Goal: Task Accomplishment & Management: Use online tool/utility

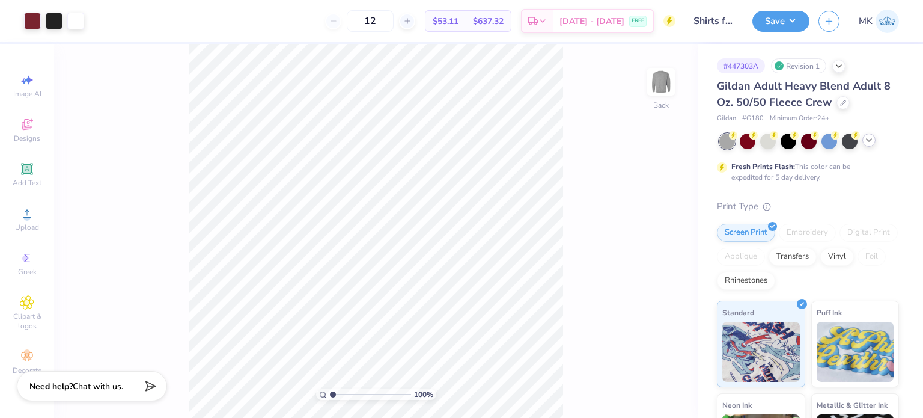
click at [869, 141] on polyline at bounding box center [868, 140] width 5 height 2
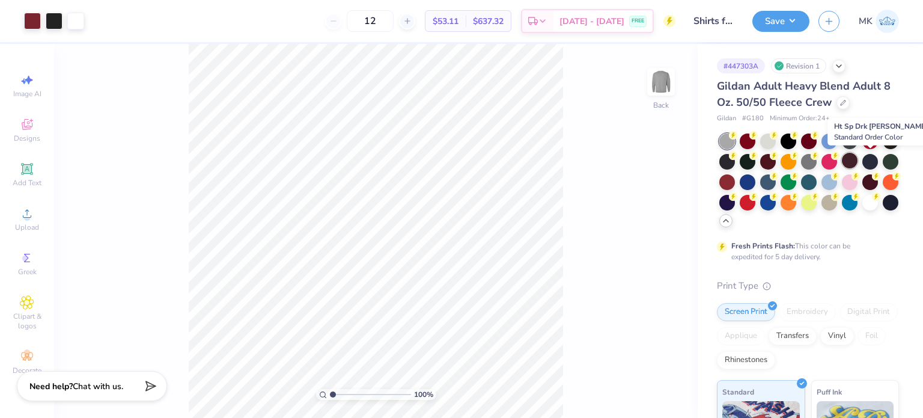
click at [857, 157] on div at bounding box center [850, 161] width 16 height 16
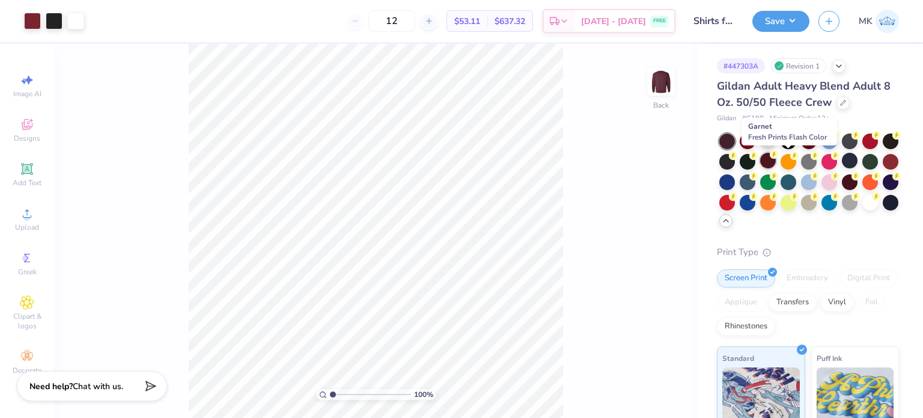
click at [776, 163] on div at bounding box center [768, 161] width 16 height 16
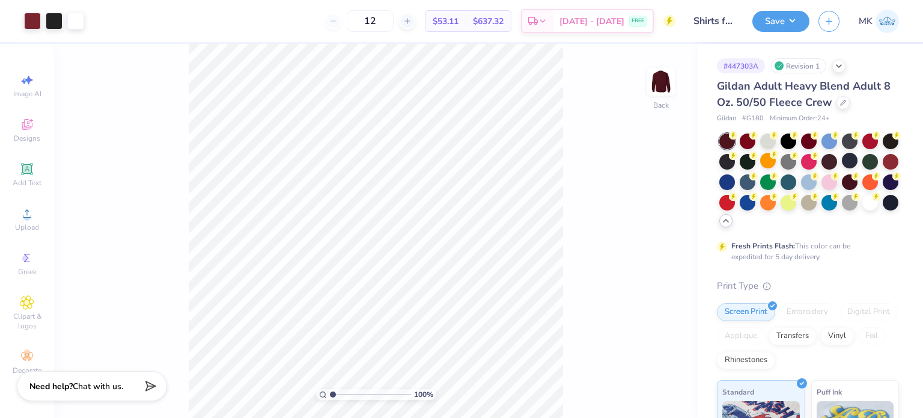
click at [731, 221] on icon at bounding box center [726, 221] width 10 height 10
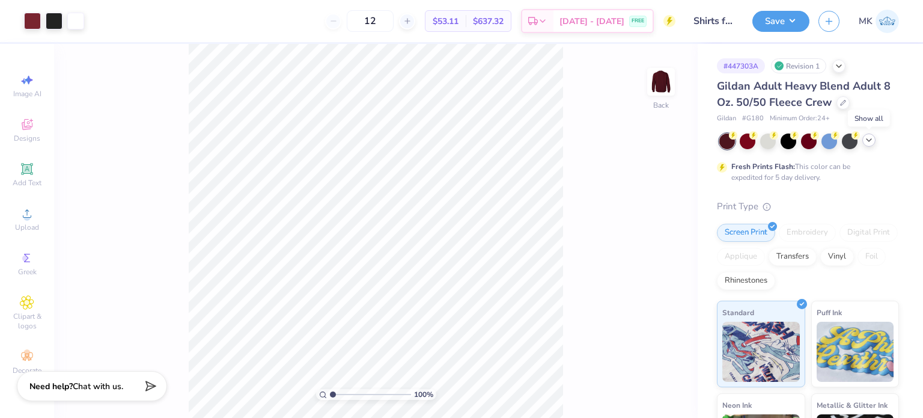
click at [872, 141] on icon at bounding box center [869, 140] width 10 height 10
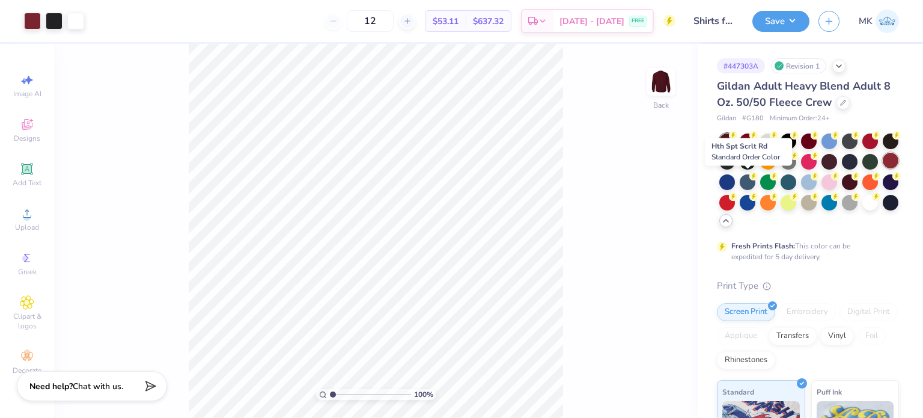
click at [883, 168] on div at bounding box center [891, 161] width 16 height 16
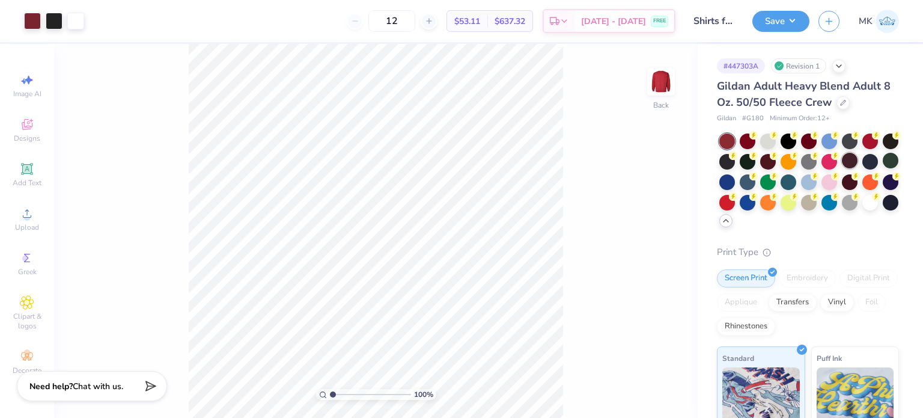
click at [857, 159] on div at bounding box center [850, 161] width 16 height 16
click at [883, 168] on div at bounding box center [891, 161] width 16 height 16
click at [758, 139] on circle at bounding box center [753, 135] width 8 height 8
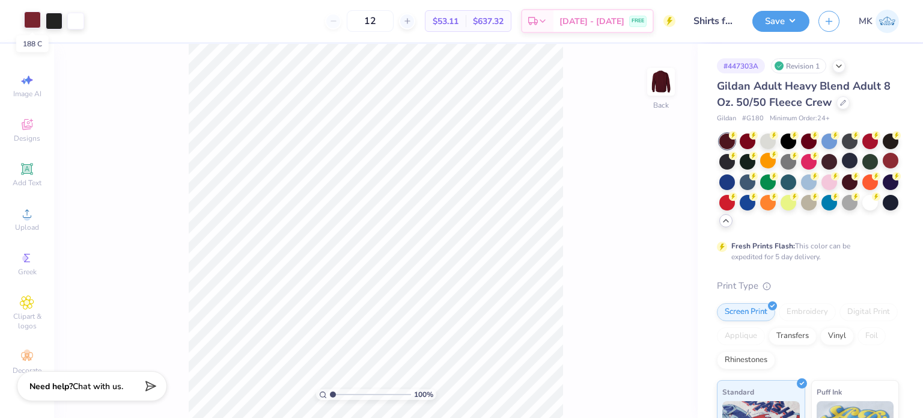
click at [31, 25] on div at bounding box center [32, 19] width 17 height 17
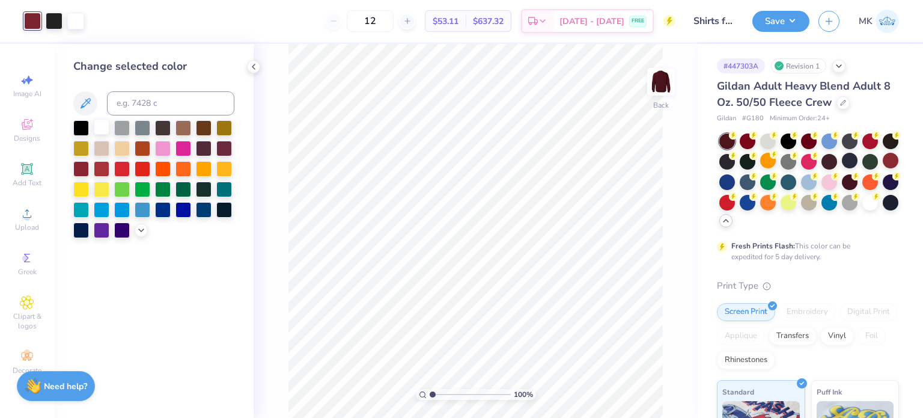
click at [106, 126] on div at bounding box center [102, 127] width 16 height 16
click at [58, 19] on div at bounding box center [54, 19] width 17 height 17
click at [105, 126] on div at bounding box center [102, 127] width 16 height 16
click at [769, 22] on button "Save" at bounding box center [780, 19] width 57 height 21
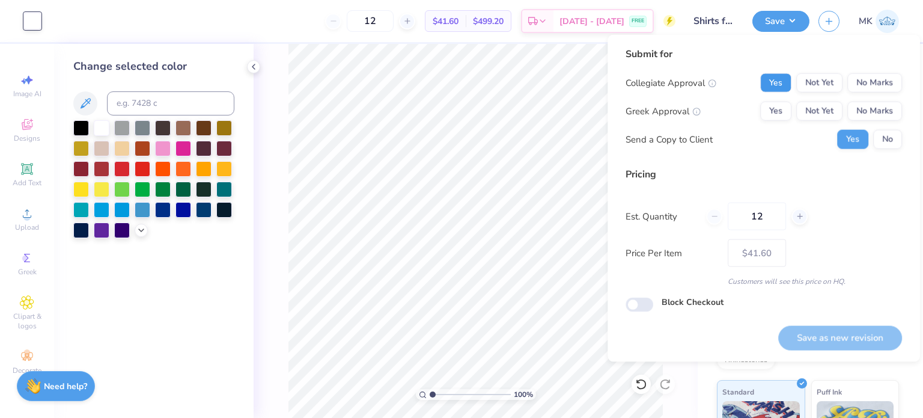
click at [779, 86] on button "Yes" at bounding box center [775, 82] width 31 height 19
click at [863, 109] on button "No Marks" at bounding box center [874, 111] width 55 height 19
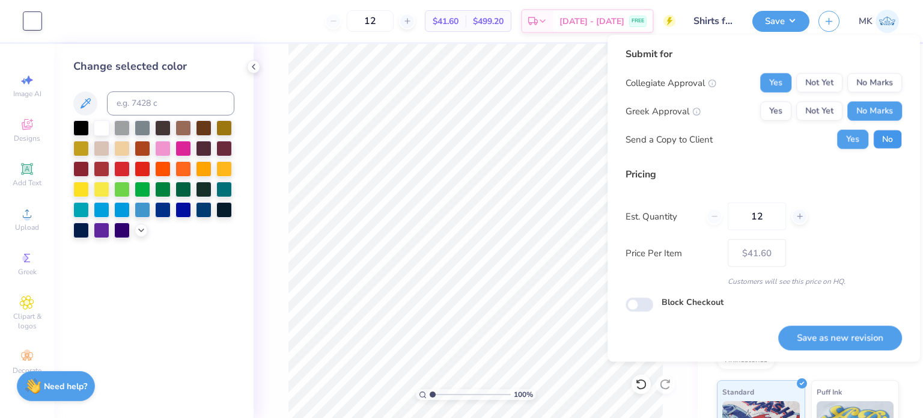
click at [881, 139] on button "No" at bounding box center [887, 139] width 29 height 19
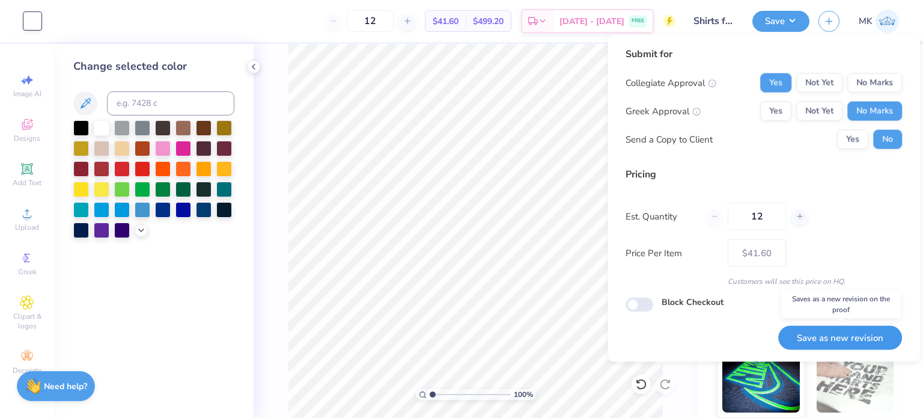
click at [817, 338] on button "Save as new revision" at bounding box center [840, 337] width 124 height 25
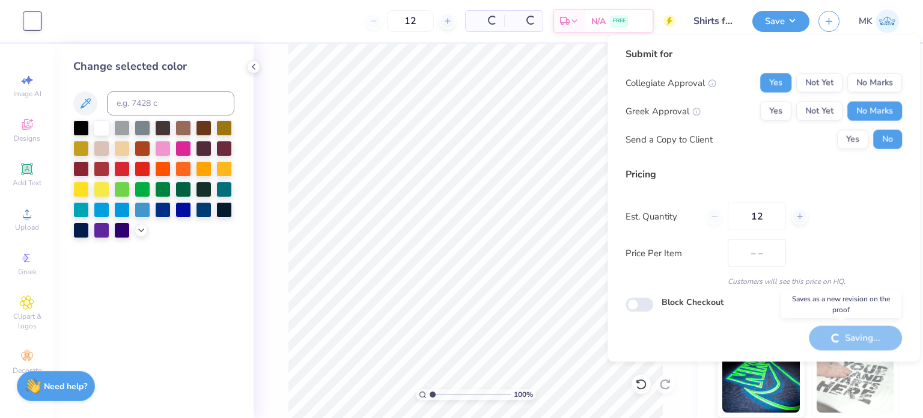
type input "$41.60"
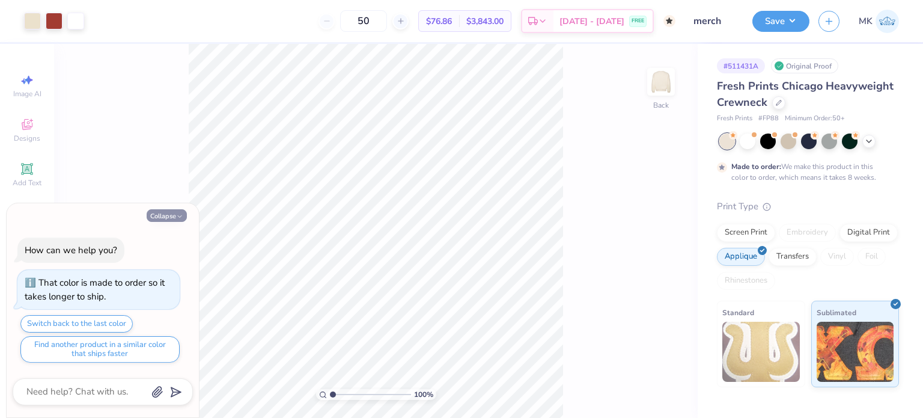
click at [169, 220] on button "Collapse" at bounding box center [167, 215] width 40 height 13
type textarea "x"
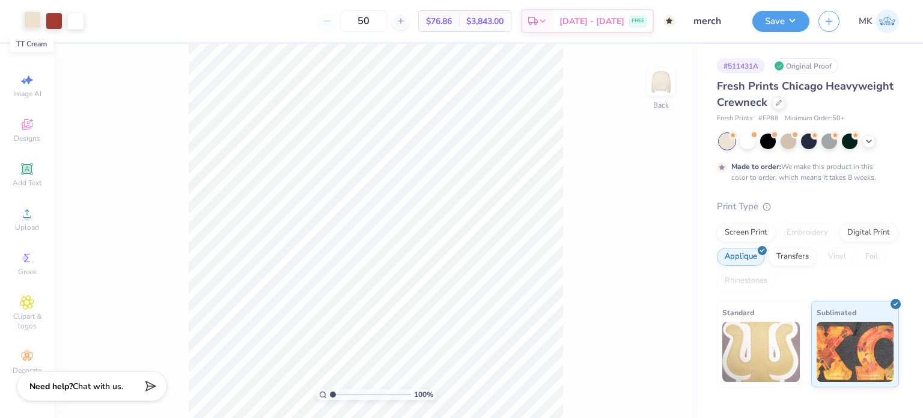
click at [34, 25] on div at bounding box center [32, 19] width 17 height 17
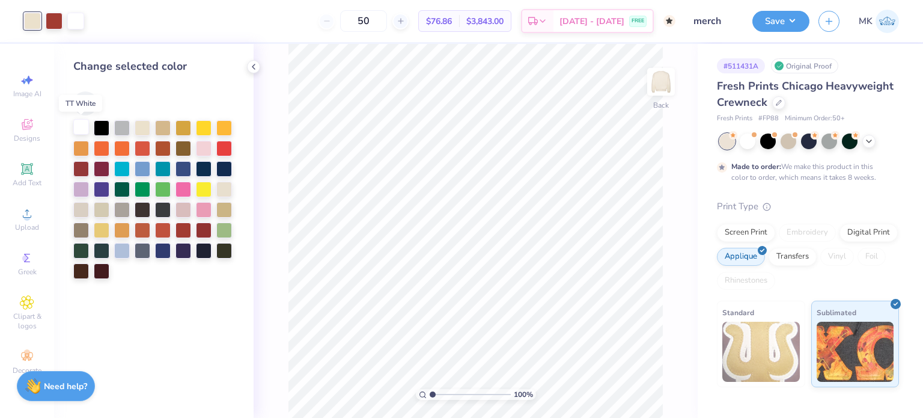
click at [83, 129] on div at bounding box center [81, 127] width 16 height 16
click at [643, 383] on icon at bounding box center [641, 384] width 12 height 12
click at [72, 21] on div at bounding box center [75, 21] width 17 height 17
click at [79, 19] on div at bounding box center [75, 21] width 17 height 17
click at [257, 66] on icon at bounding box center [254, 67] width 10 height 10
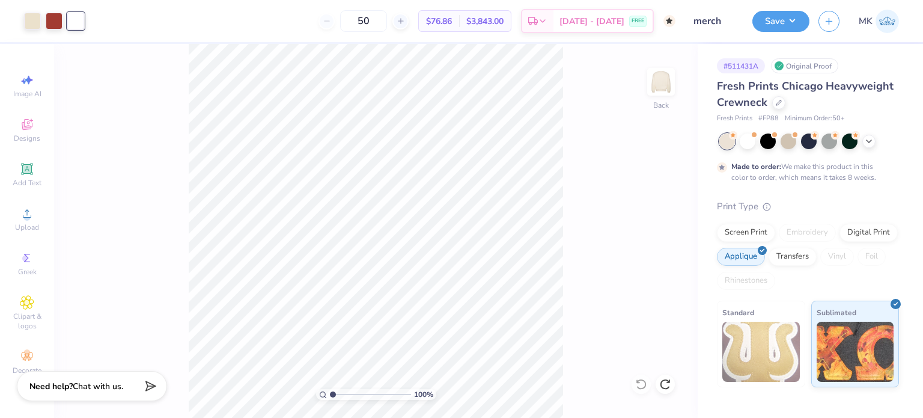
click at [79, 25] on div at bounding box center [75, 21] width 17 height 17
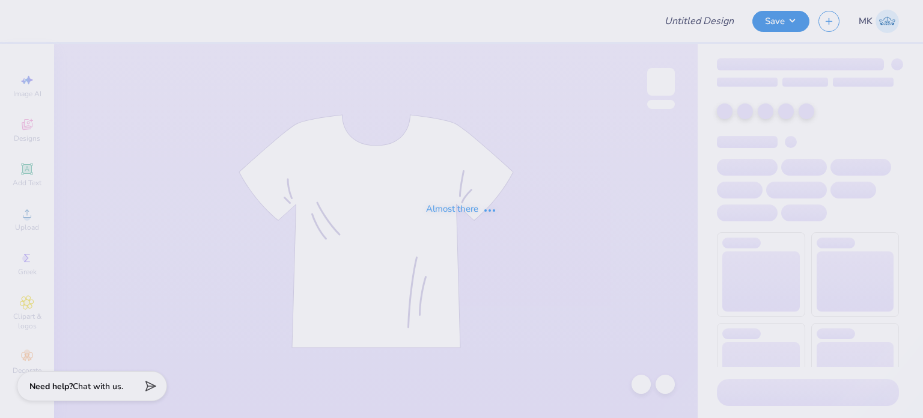
type input "perache"
type input "57"
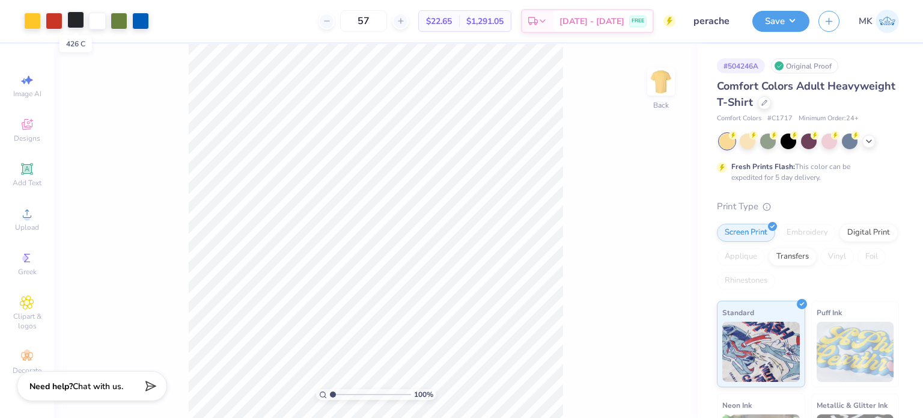
click at [75, 20] on div at bounding box center [75, 19] width 17 height 17
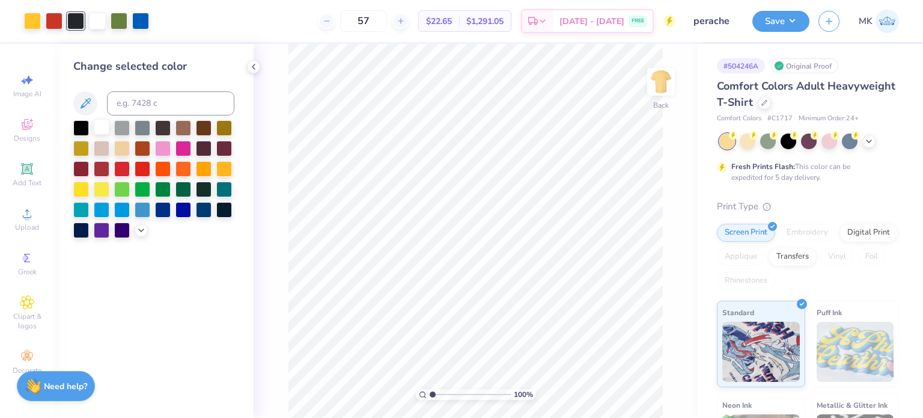
click at [103, 126] on div at bounding box center [102, 127] width 16 height 16
click at [99, 127] on div at bounding box center [102, 128] width 16 height 16
click at [637, 380] on icon at bounding box center [638, 381] width 2 height 2
click at [71, 24] on div at bounding box center [75, 19] width 17 height 17
click at [103, 126] on div at bounding box center [102, 127] width 16 height 16
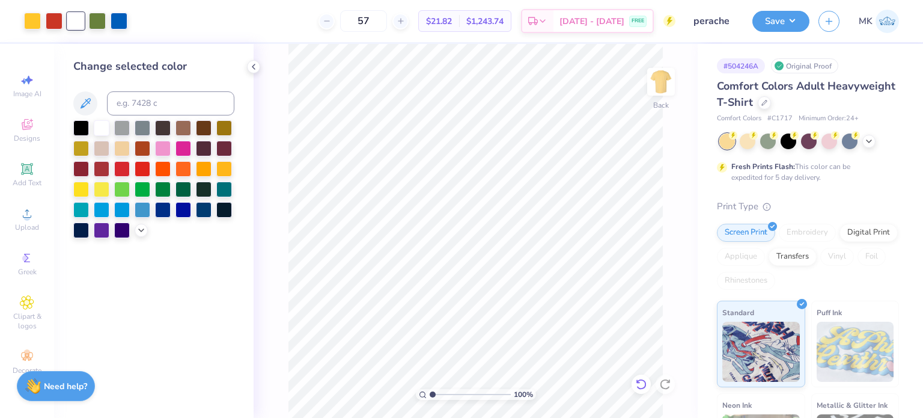
click at [644, 385] on icon at bounding box center [641, 384] width 12 height 12
click at [118, 25] on div at bounding box center [119, 19] width 17 height 17
click at [69, 23] on div at bounding box center [75, 19] width 17 height 17
click at [145, 105] on input at bounding box center [170, 103] width 127 height 24
type input "575"
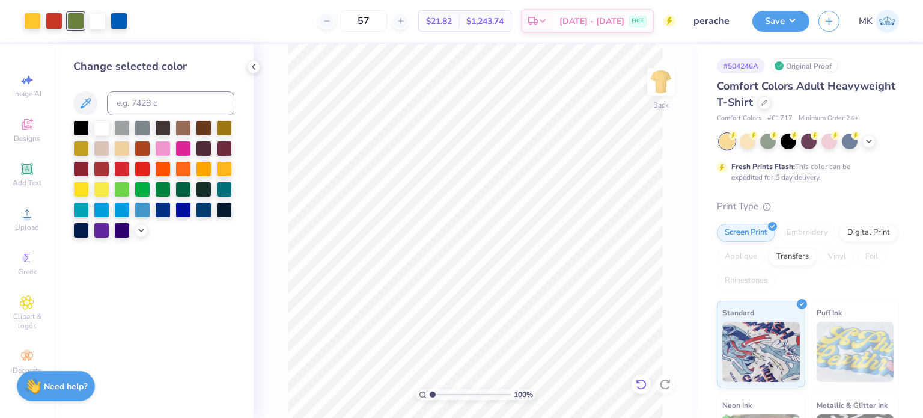
click at [645, 387] on icon at bounding box center [641, 384] width 12 height 12
click at [51, 22] on div at bounding box center [54, 19] width 17 height 17
click at [37, 23] on div at bounding box center [32, 19] width 17 height 17
